Goal: Transaction & Acquisition: Purchase product/service

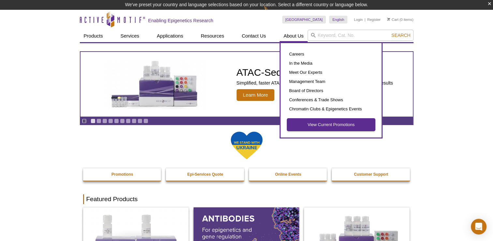
click at [305, 127] on link "View Current Promotions" at bounding box center [331, 124] width 88 height 12
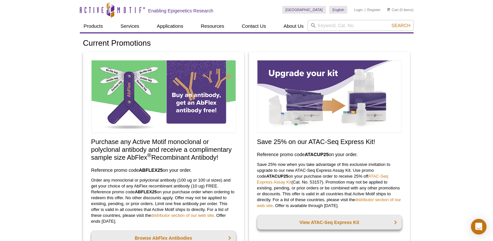
drag, startPoint x: 92, startPoint y: 168, endPoint x: 204, endPoint y: 172, distance: 112.9
click at [204, 172] on h3 "Reference promo code  ABFLEX25  on your order." at bounding box center [163, 170] width 145 height 8
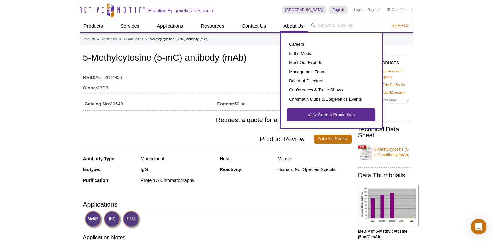
click at [309, 115] on link "View Current Promotions" at bounding box center [331, 115] width 88 height 12
click at [326, 114] on link "View Current Promotions" at bounding box center [331, 115] width 88 height 12
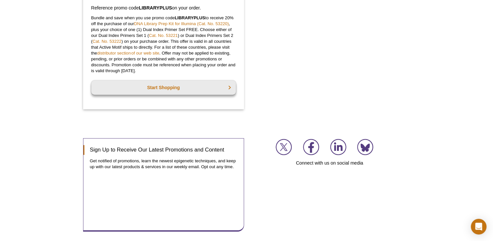
scroll to position [726, 0]
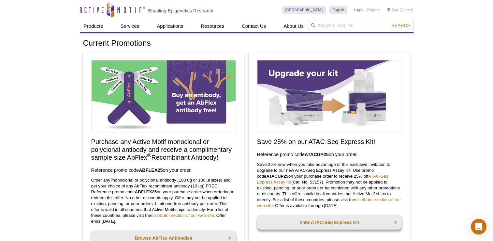
scroll to position [658, 0]
